Goal: Task Accomplishment & Management: Manage account settings

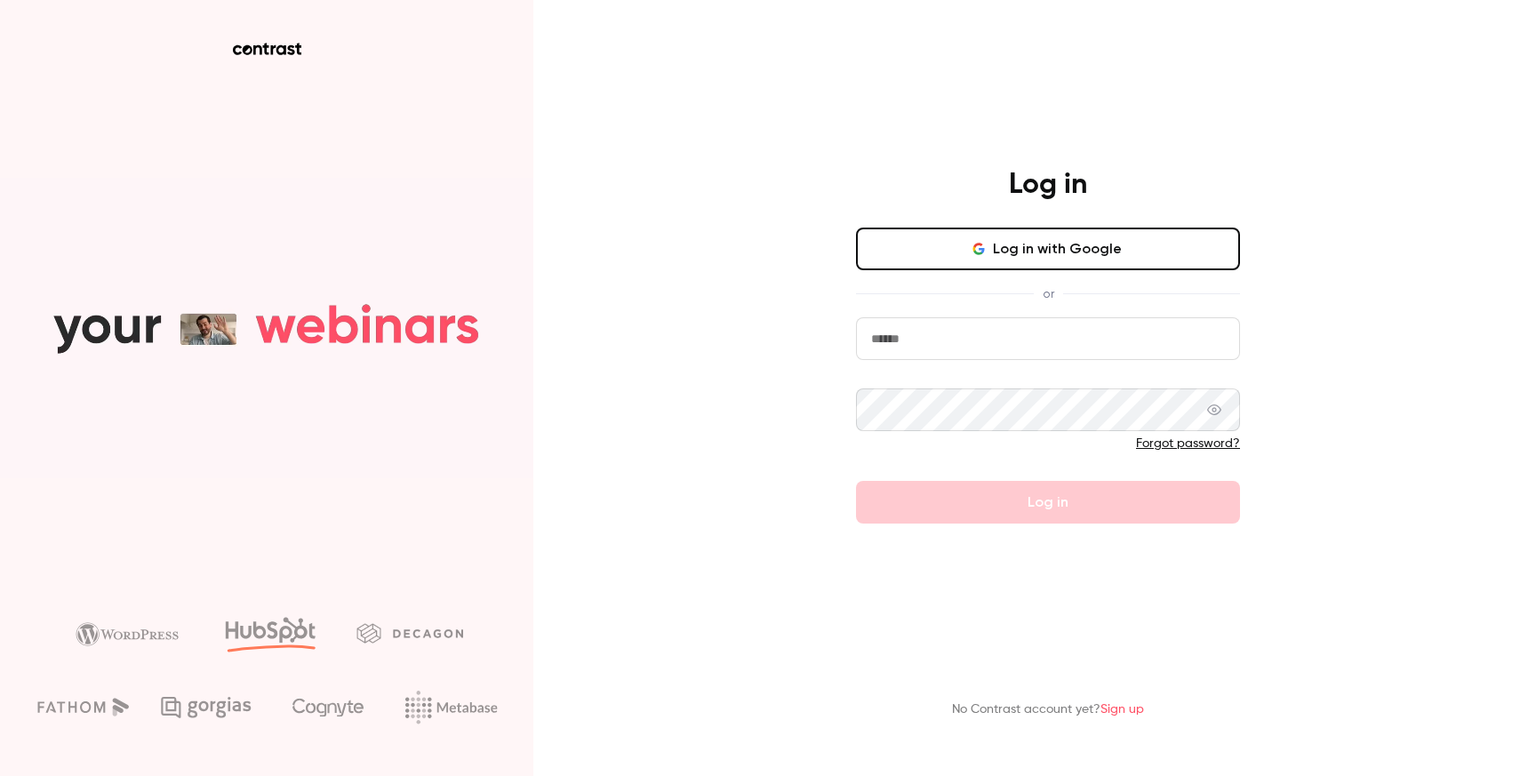
click at [1103, 250] on button "Log in with Google" at bounding box center [1048, 248] width 384 height 43
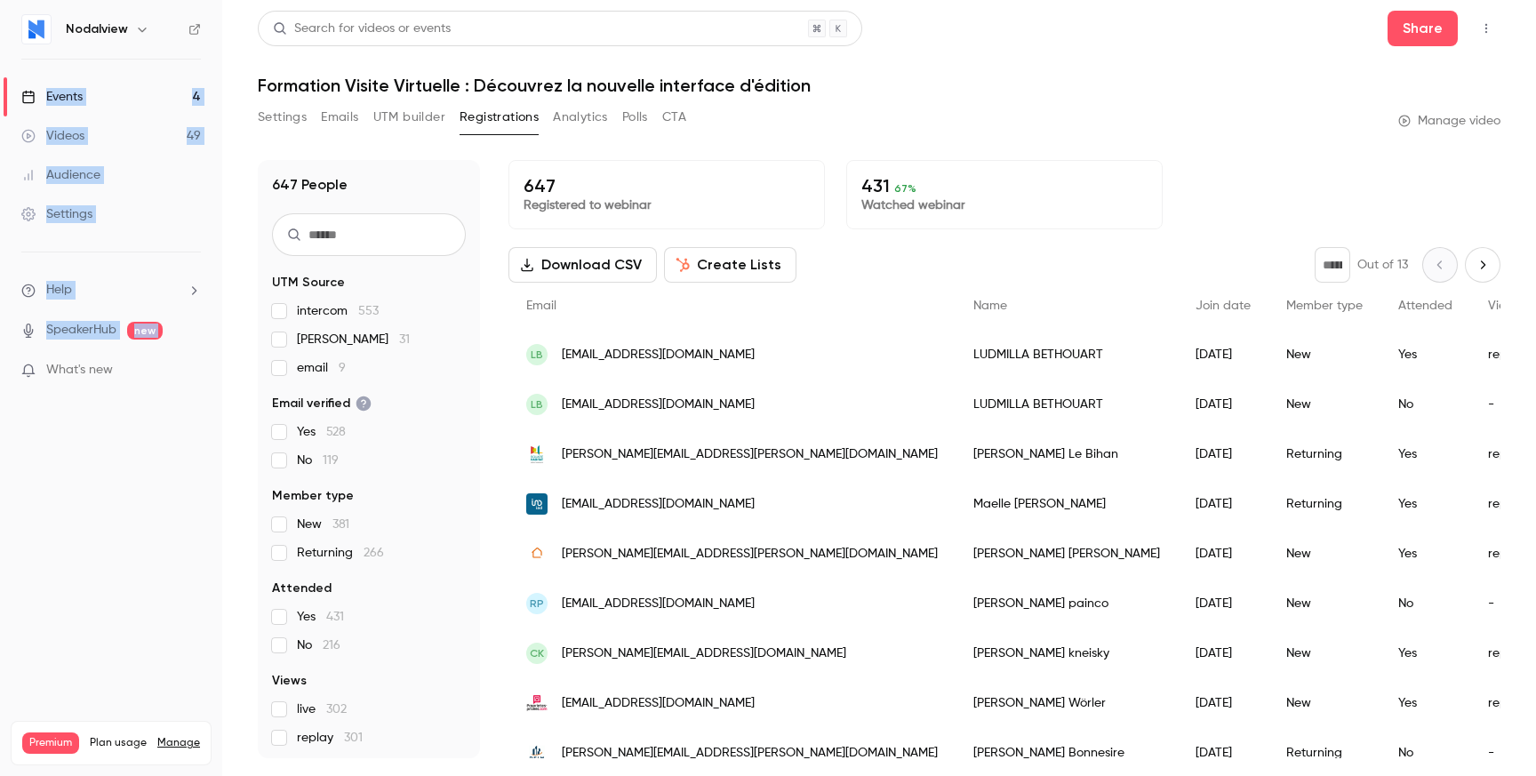
drag, startPoint x: 76, startPoint y: 64, endPoint x: 79, endPoint y: 502, distance: 438.1
click at [79, 503] on nav "Nodalview Events 4 Videos 49 Audience Settings Help SpeakerHub new What's new P…" at bounding box center [111, 388] width 222 height 776
click at [79, 502] on nav "Nodalview Events 4 Videos 49 Audience Settings Help SpeakerHub new What's new P…" at bounding box center [111, 388] width 222 height 776
click at [101, 100] on link "Events 4" at bounding box center [111, 96] width 222 height 39
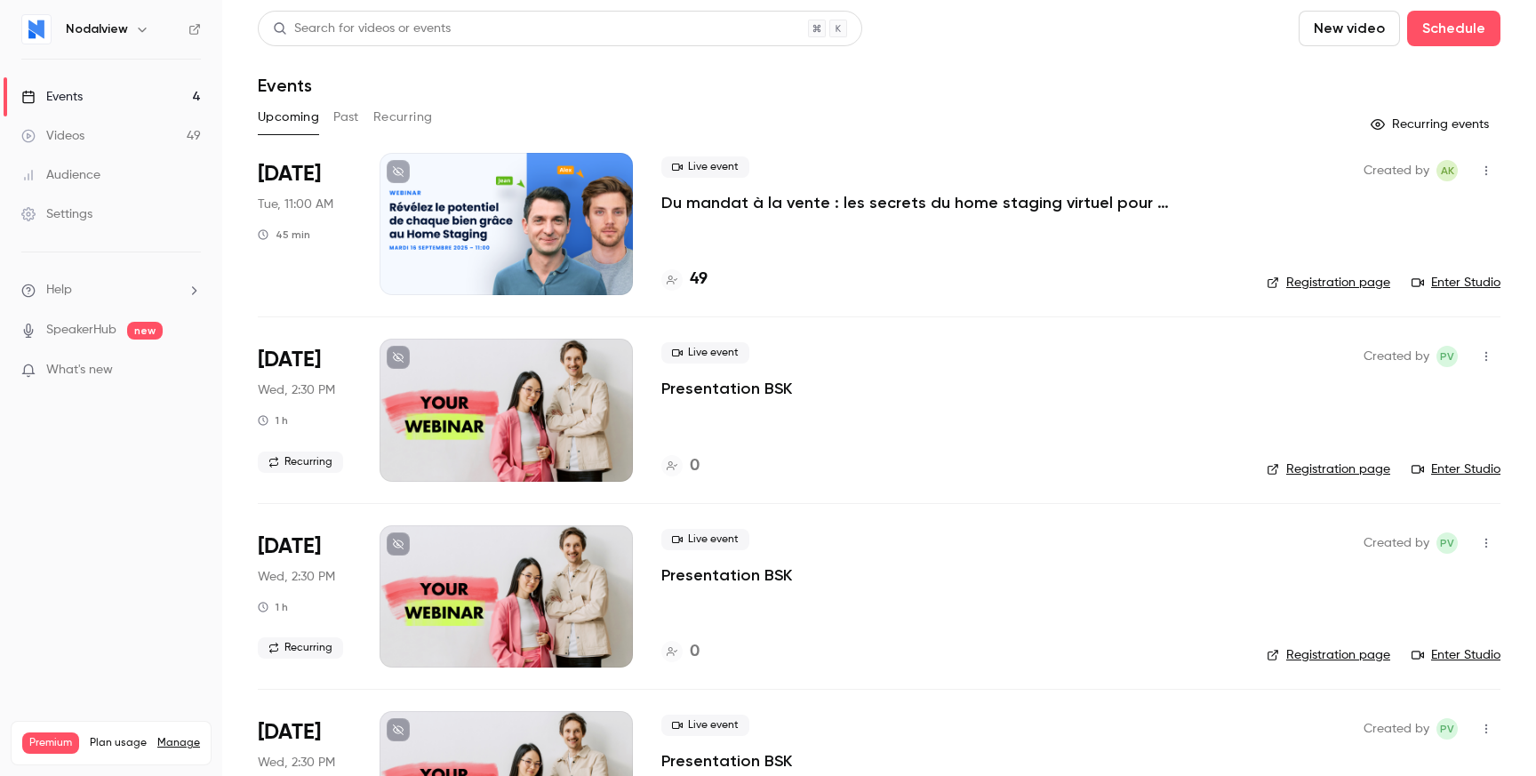
click at [792, 207] on p "Du mandat à la vente : les secrets du home staging virtuel pour déclencher le c…" at bounding box center [927, 202] width 533 height 21
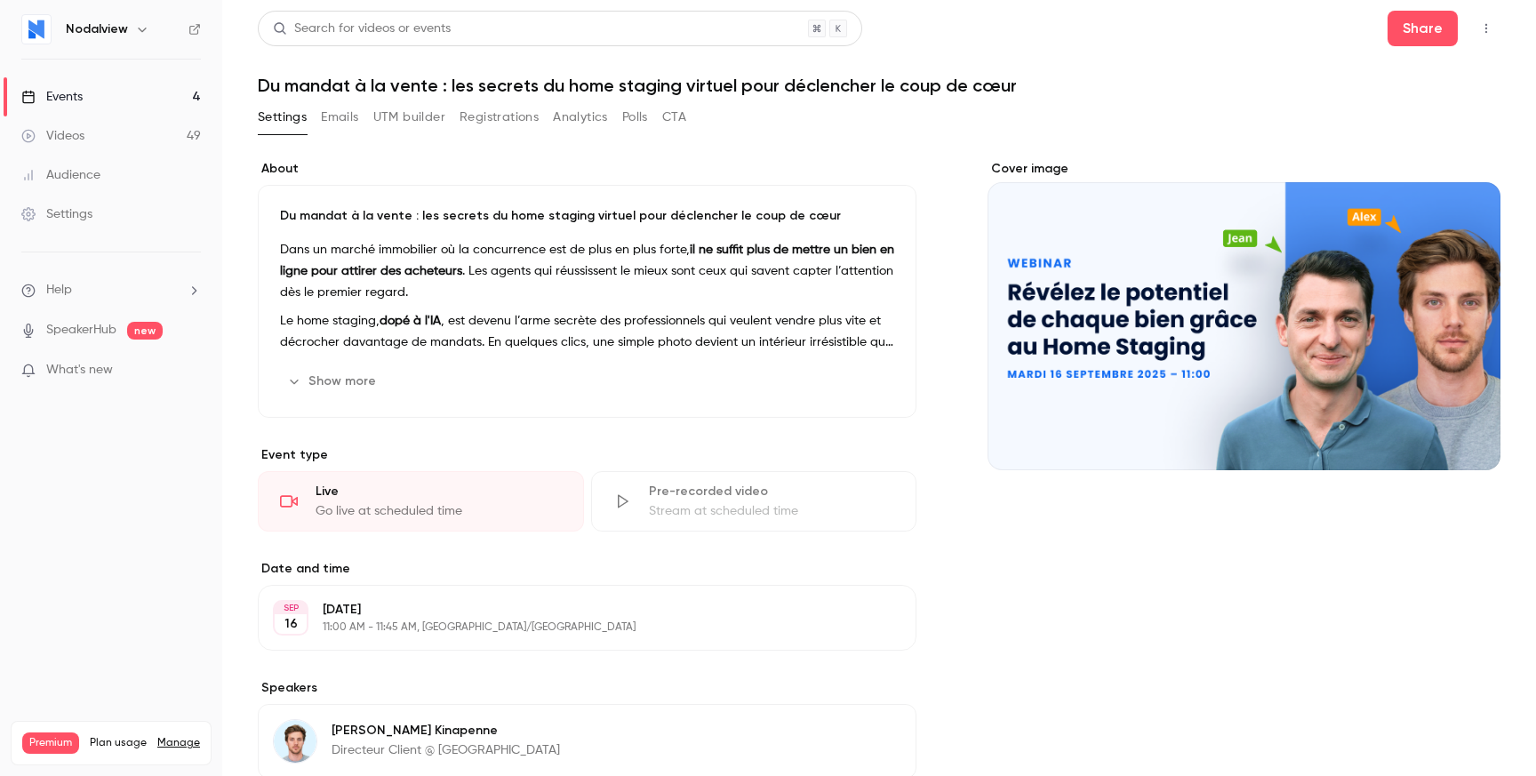
click at [267, 85] on h1 "Du mandat à la vente : les secrets du home staging virtuel pour déclencher le c…" at bounding box center [879, 85] width 1242 height 21
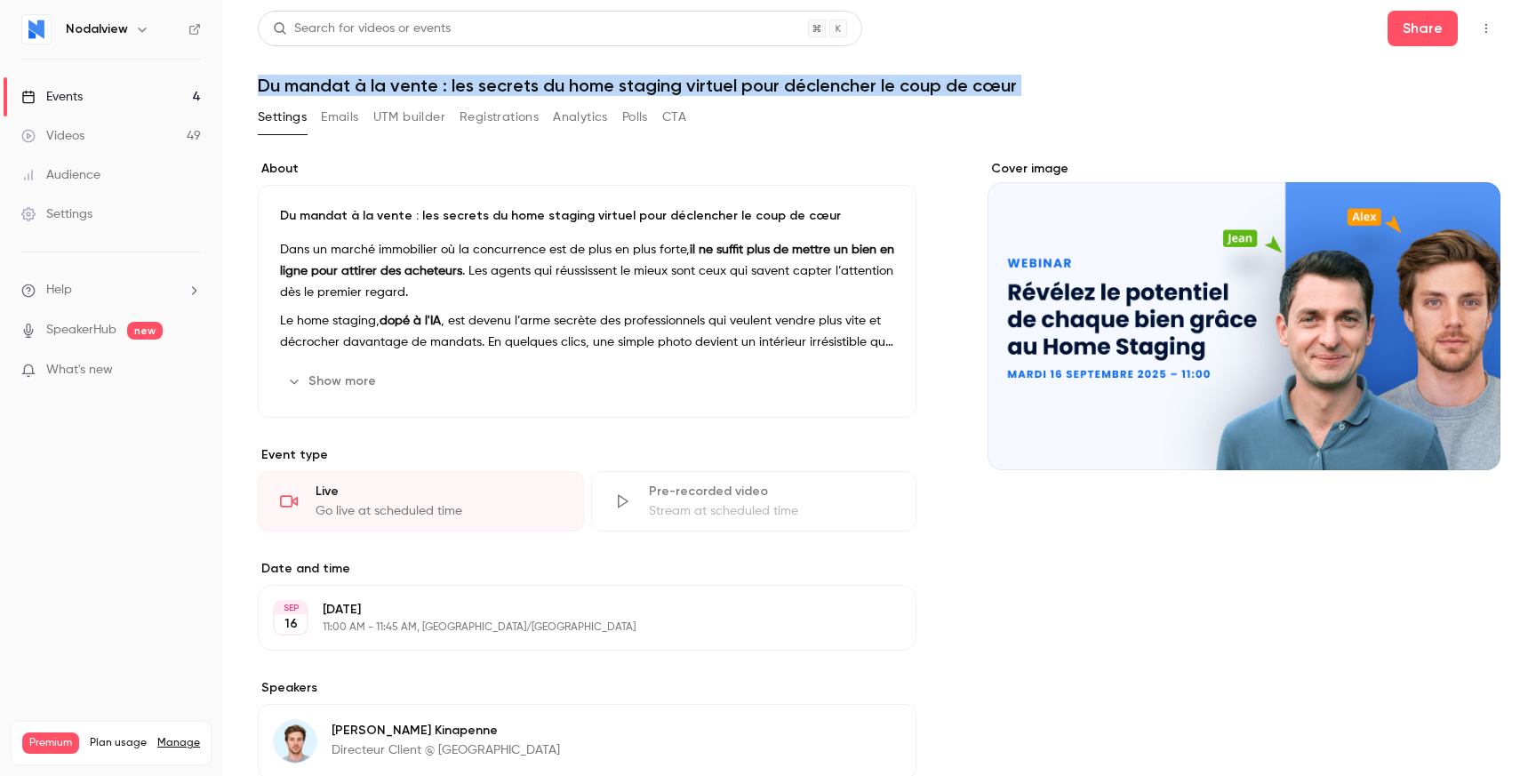
drag, startPoint x: 267, startPoint y: 85, endPoint x: 1190, endPoint y: 84, distance: 923.3
click at [1190, 84] on h1 "Du mandat à la vente : les secrets du home staging virtuel pour déclencher le c…" at bounding box center [879, 85] width 1242 height 21
copy div "Du mandat à la vente : les secrets du home staging virtuel pour déclencher le c…"
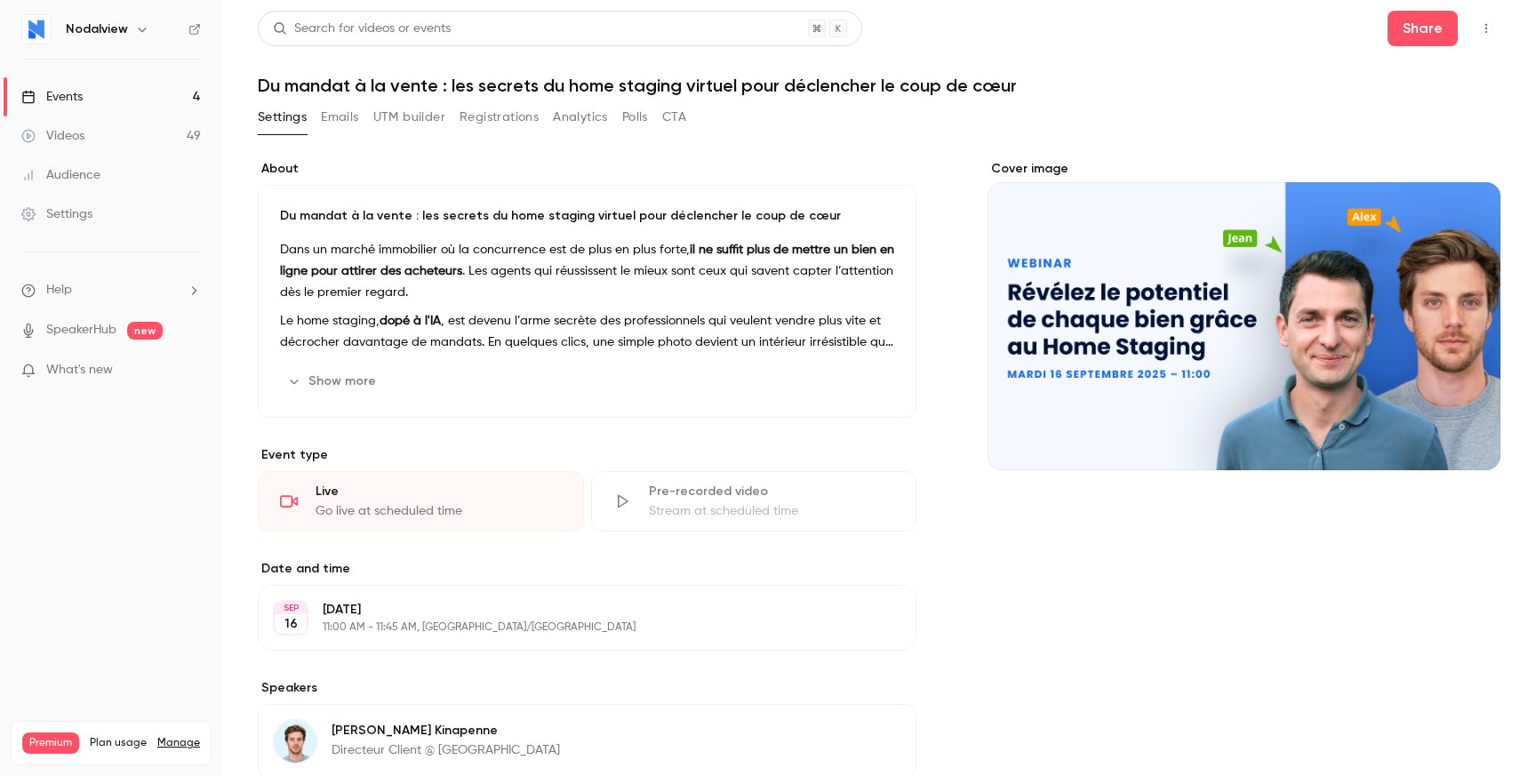
click at [1216, 332] on div "Cover image" at bounding box center [1243, 315] width 513 height 310
click at [0, 0] on input "Cover image" at bounding box center [0, 0] width 0 height 0
click at [419, 124] on button "UTM builder" at bounding box center [409, 117] width 72 height 28
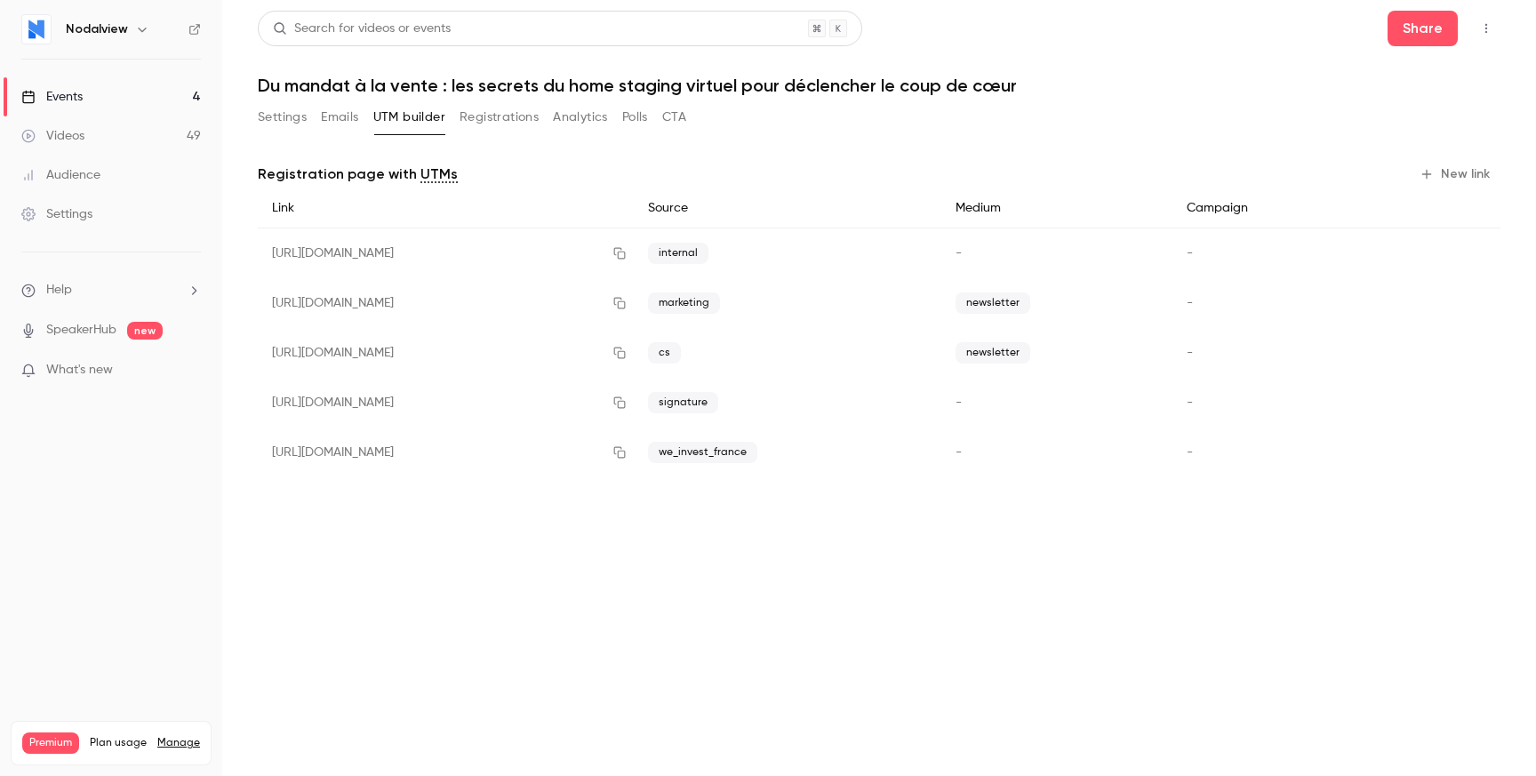
click at [626, 521] on main "Search for videos or events Share Du mandat à la vente : les secrets du home st…" at bounding box center [878, 388] width 1313 height 776
drag, startPoint x: 661, startPoint y: 547, endPoint x: 662, endPoint y: 165, distance: 382.1
click at [663, 165] on main "Search for videos or events Share Du mandat à la vente : les secrets du home st…" at bounding box center [878, 388] width 1313 height 776
click at [662, 165] on div "Registration page with UTMs New link" at bounding box center [879, 174] width 1242 height 28
drag, startPoint x: 662, startPoint y: 165, endPoint x: 769, endPoint y: 596, distance: 444.0
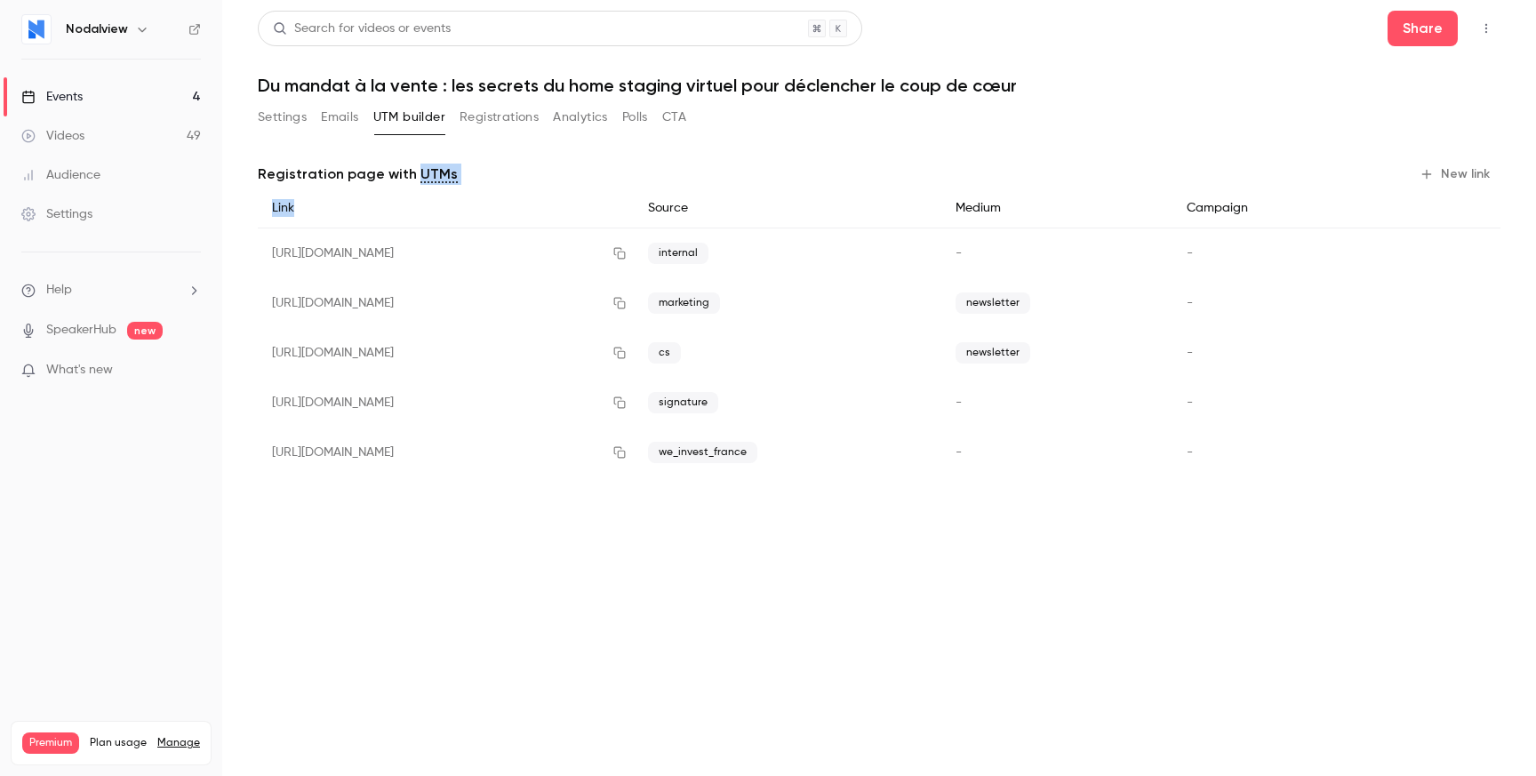
click at [769, 596] on main "Search for videos or events Share Du mandat à la vente : les secrets du home st…" at bounding box center [878, 388] width 1313 height 776
click at [501, 131] on button "Registrations" at bounding box center [498, 117] width 79 height 28
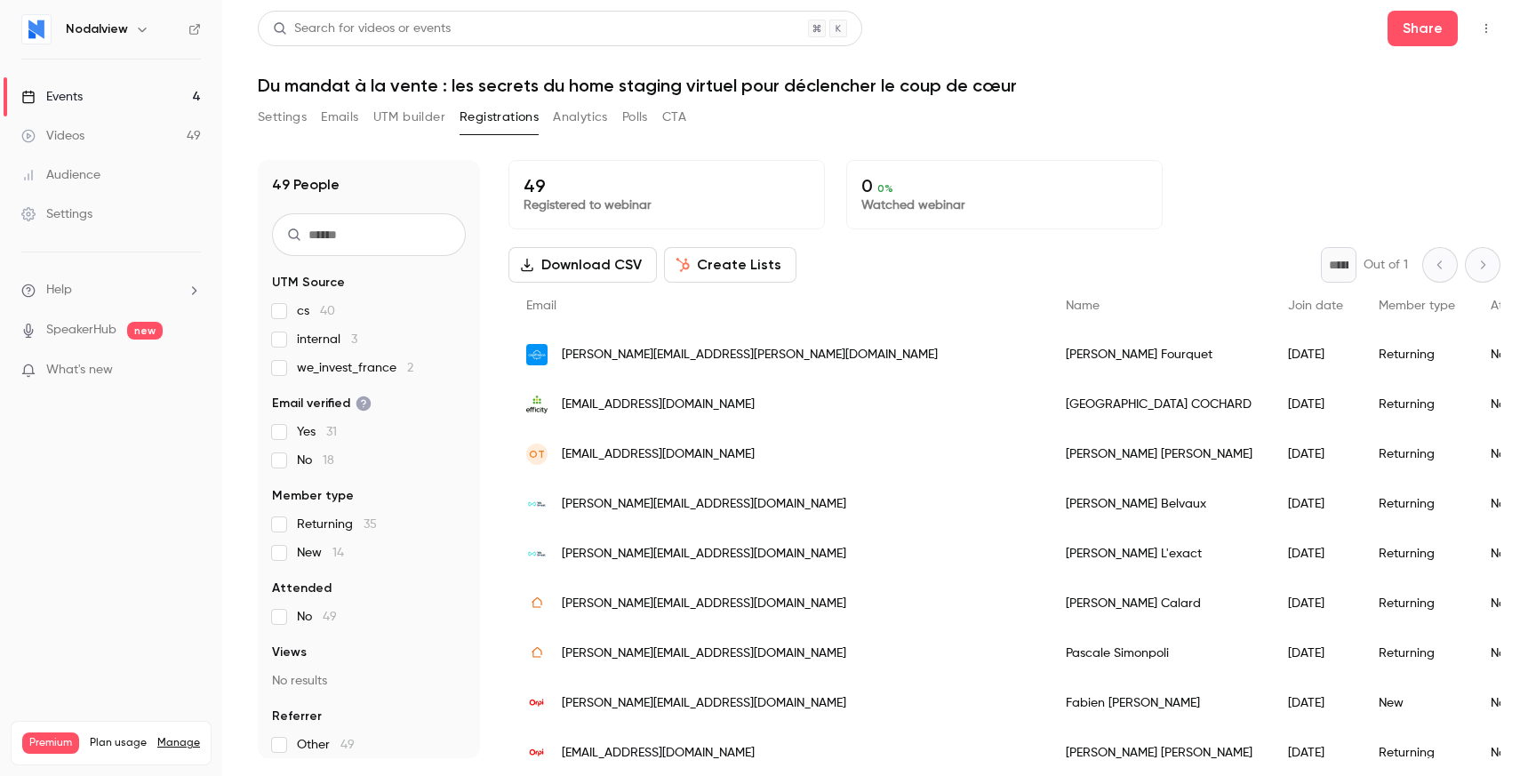
click at [343, 113] on button "Emails" at bounding box center [339, 117] width 37 height 28
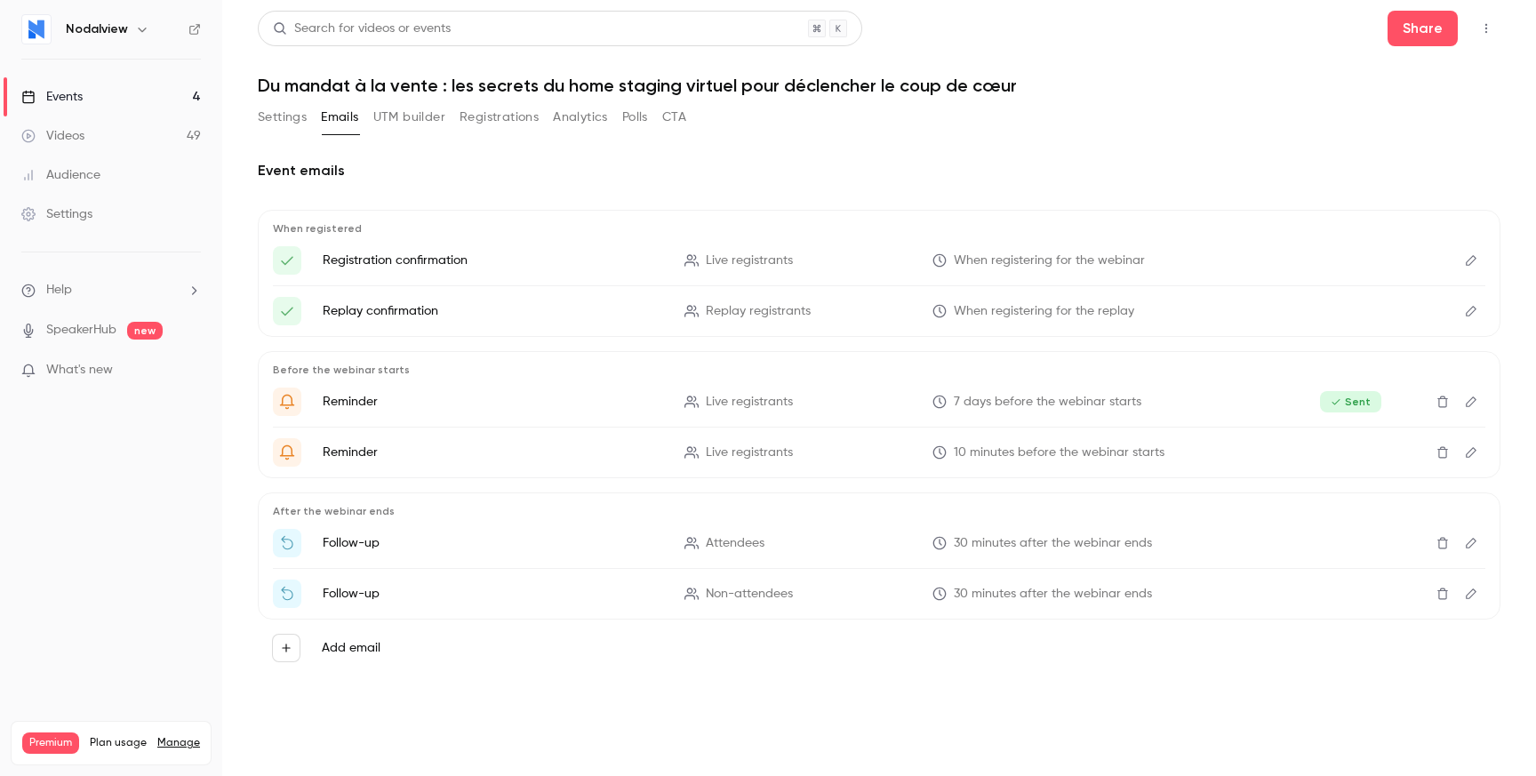
click at [420, 113] on button "UTM builder" at bounding box center [409, 117] width 72 height 28
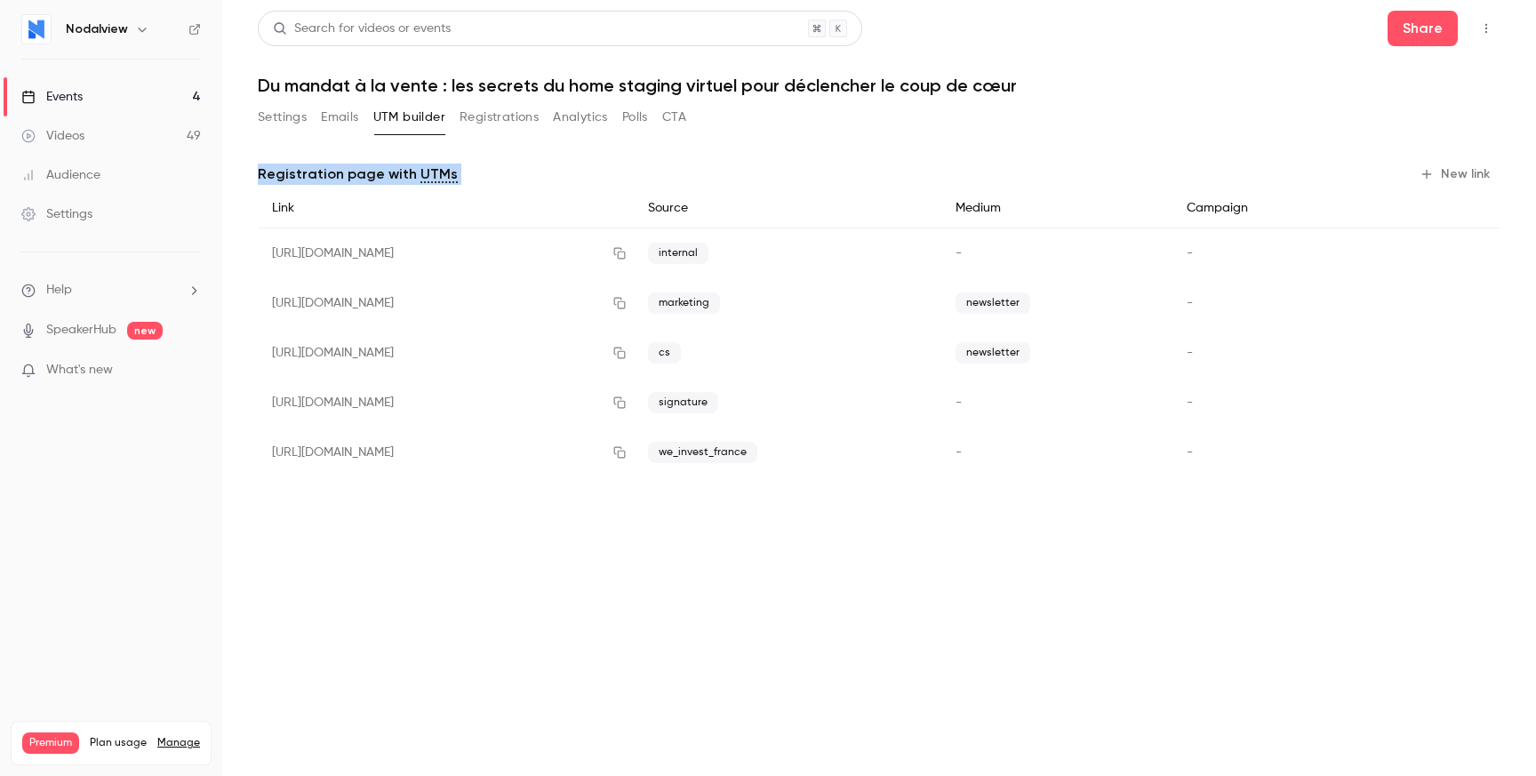
drag, startPoint x: 643, startPoint y: 584, endPoint x: 643, endPoint y: 125, distance: 458.5
click at [643, 125] on main "Search for videos or events Share Du mandat à la vente : les secrets du home st…" at bounding box center [878, 388] width 1313 height 776
click at [706, 747] on main "Search for videos or events Share Du mandat à la vente : les secrets du home st…" at bounding box center [878, 388] width 1313 height 776
click at [626, 356] on icon "button" at bounding box center [619, 353] width 14 height 12
drag, startPoint x: 890, startPoint y: 628, endPoint x: 889, endPoint y: 585, distance: 43.6
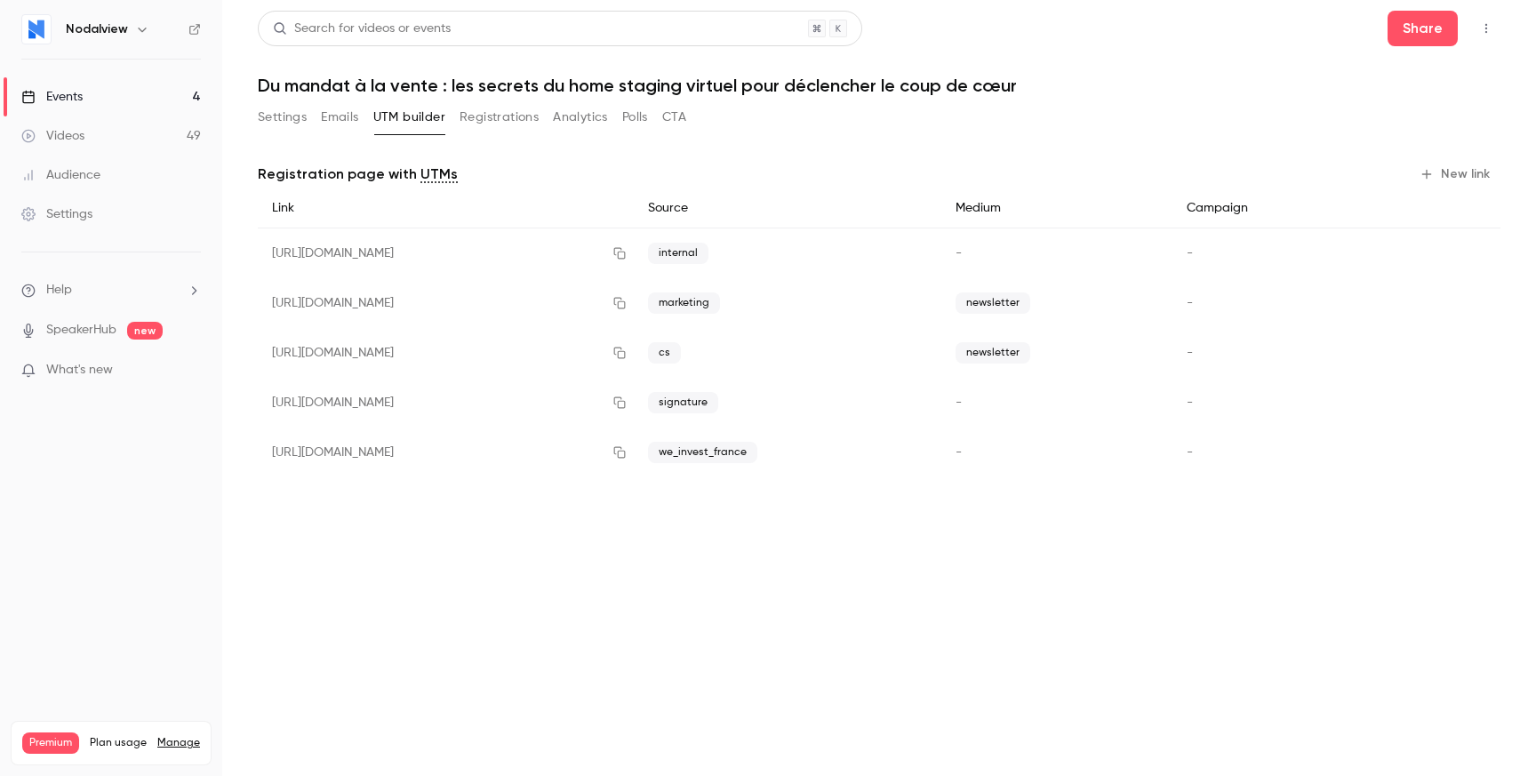
click at [889, 585] on main "Search for videos or events Share Du mandat à la vente : les secrets du home st…" at bounding box center [878, 388] width 1313 height 776
click at [626, 353] on icon "button" at bounding box center [619, 353] width 14 height 12
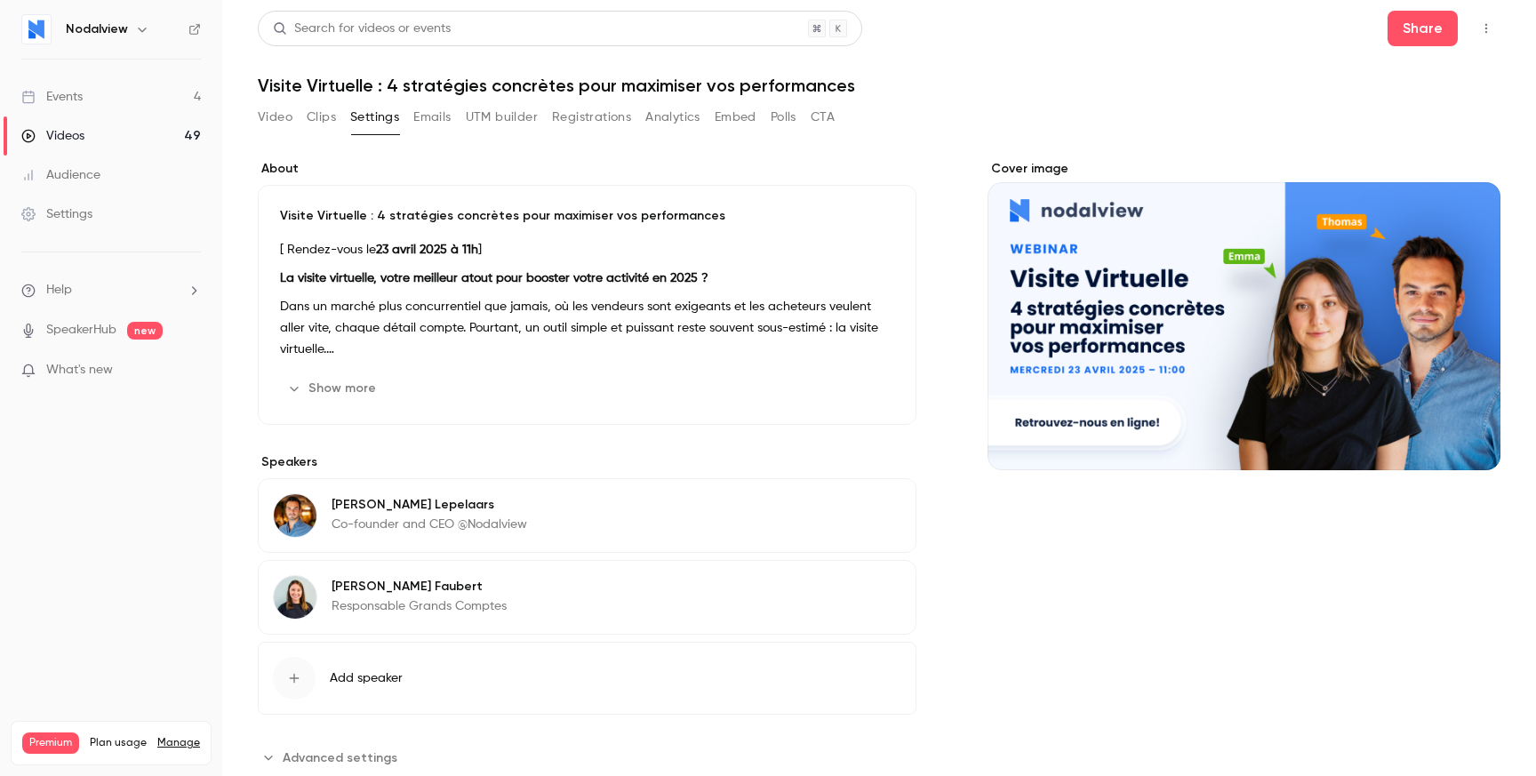
scroll to position [38, 0]
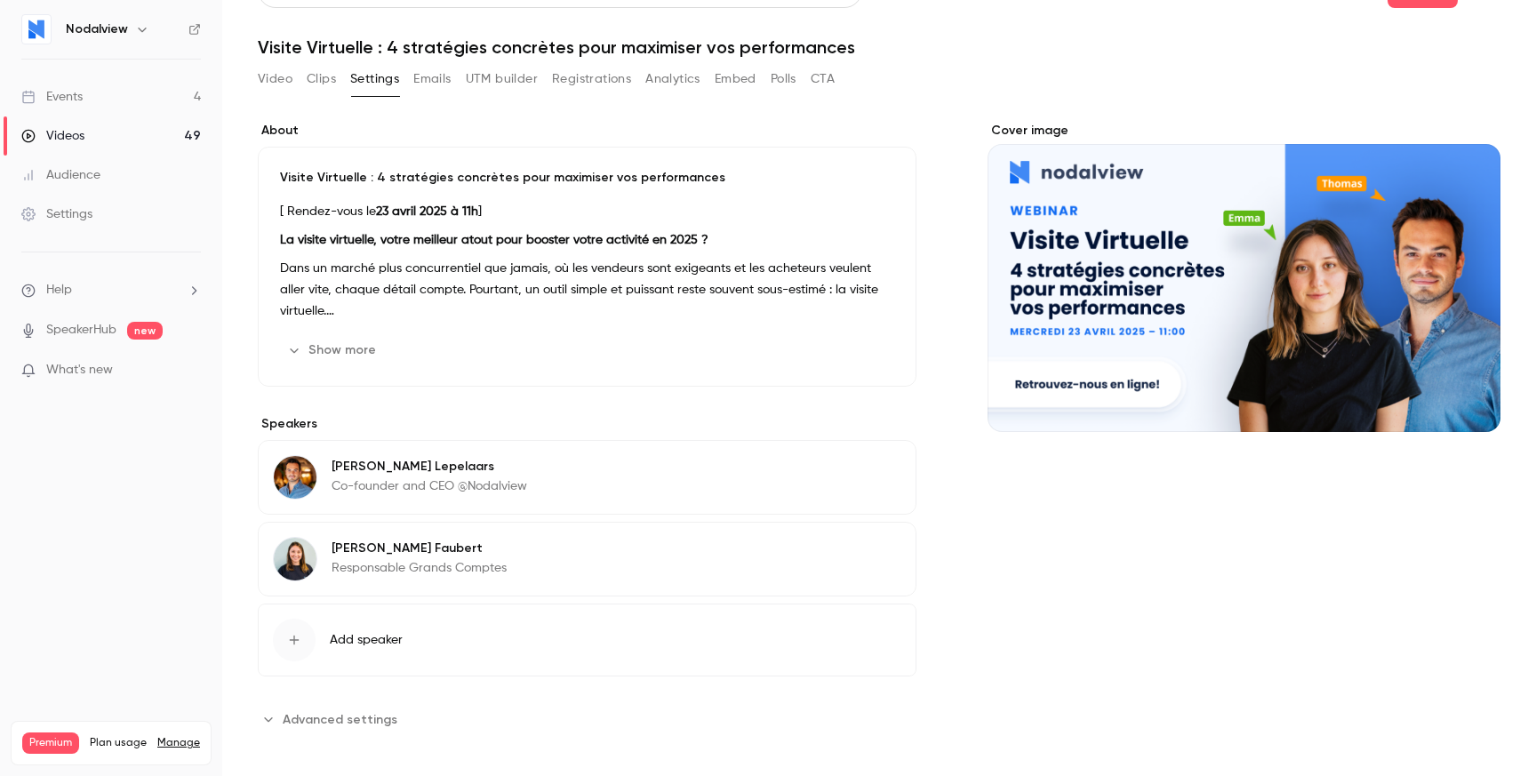
click at [435, 77] on button "Emails" at bounding box center [431, 79] width 37 height 28
